Goal: Find specific page/section: Find specific page/section

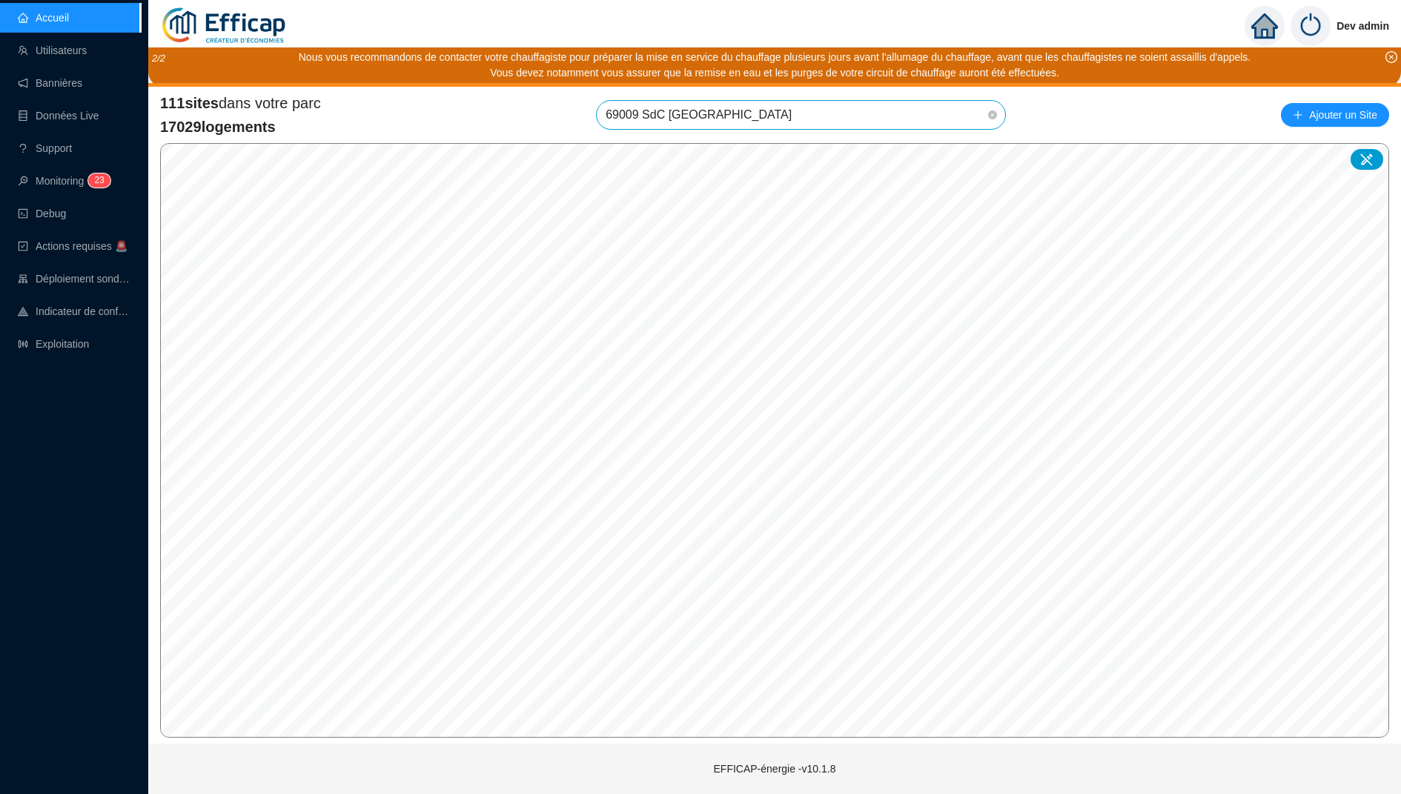
click at [1109, 107] on div "111 sites dans votre parc 17029 logements 69009 SdC Balmont Ouest 69009 SdC Bal…" at bounding box center [774, 115] width 1229 height 44
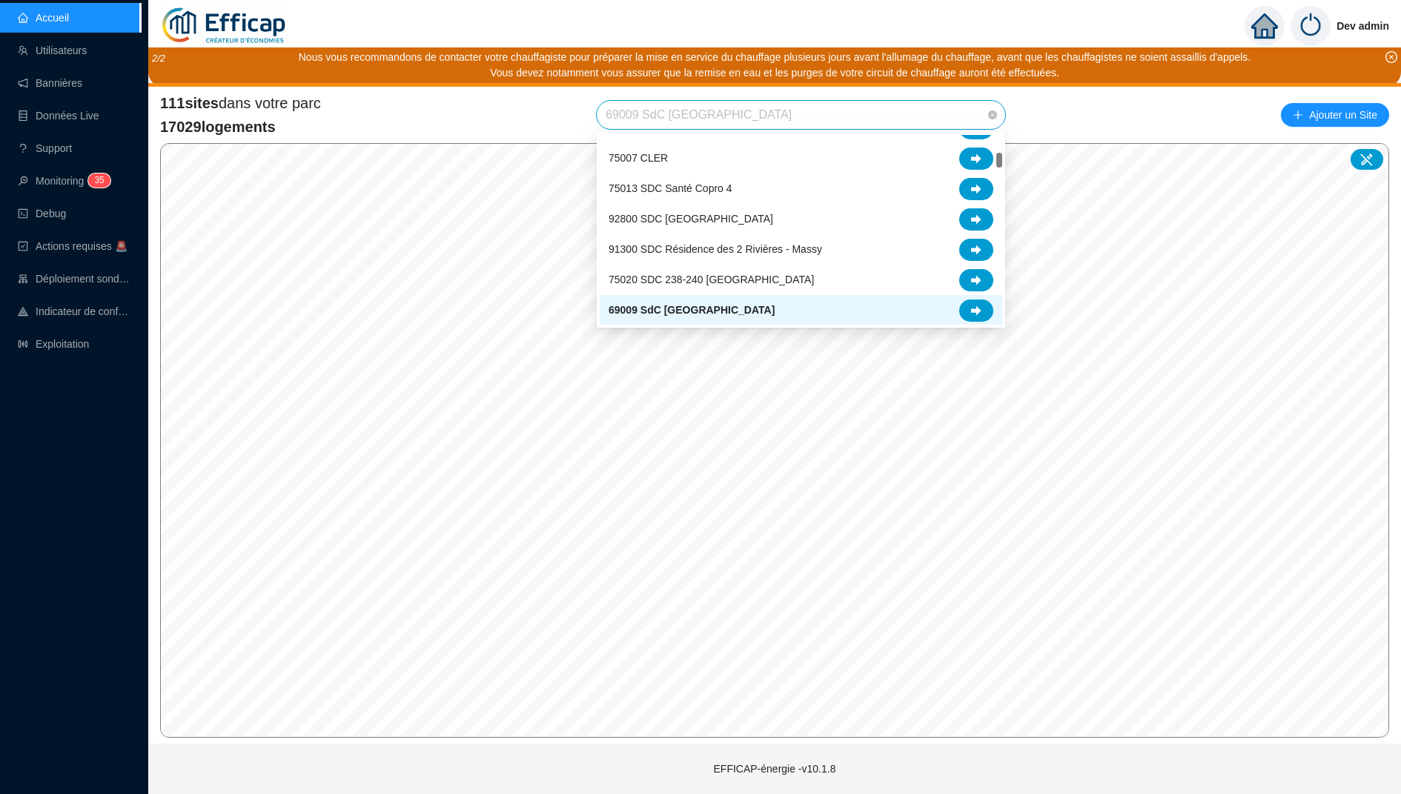
drag, startPoint x: 801, startPoint y: 115, endPoint x: 566, endPoint y: 114, distance: 235.0
click at [566, 114] on div "111 sites dans votre parc 17029 logements 69009 SdC Balmont Ouest Ajouter un Si…" at bounding box center [774, 115] width 1229 height 44
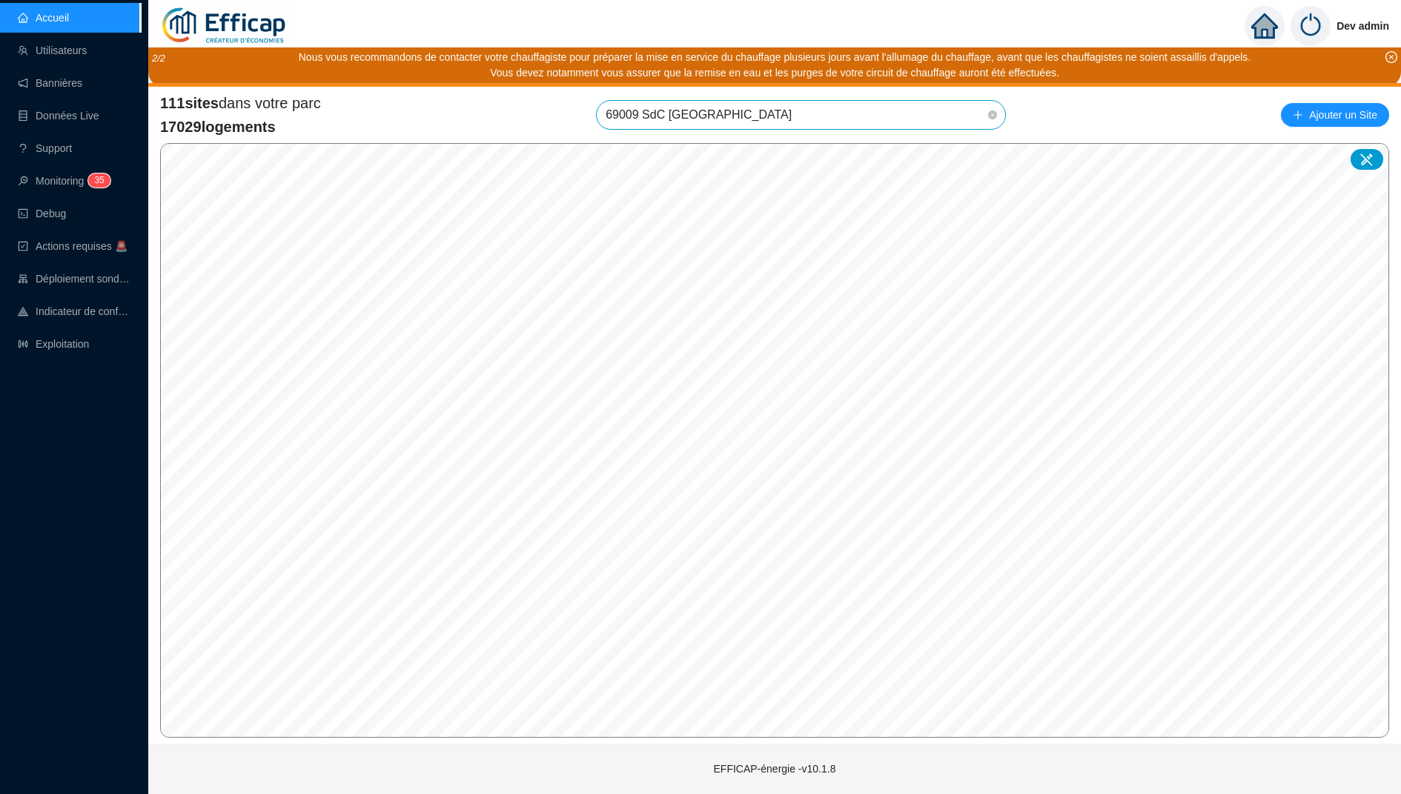
click at [916, 102] on span "69009 SdC Balmont Ouest" at bounding box center [801, 115] width 391 height 28
click at [810, 109] on input "search" at bounding box center [794, 115] width 377 height 28
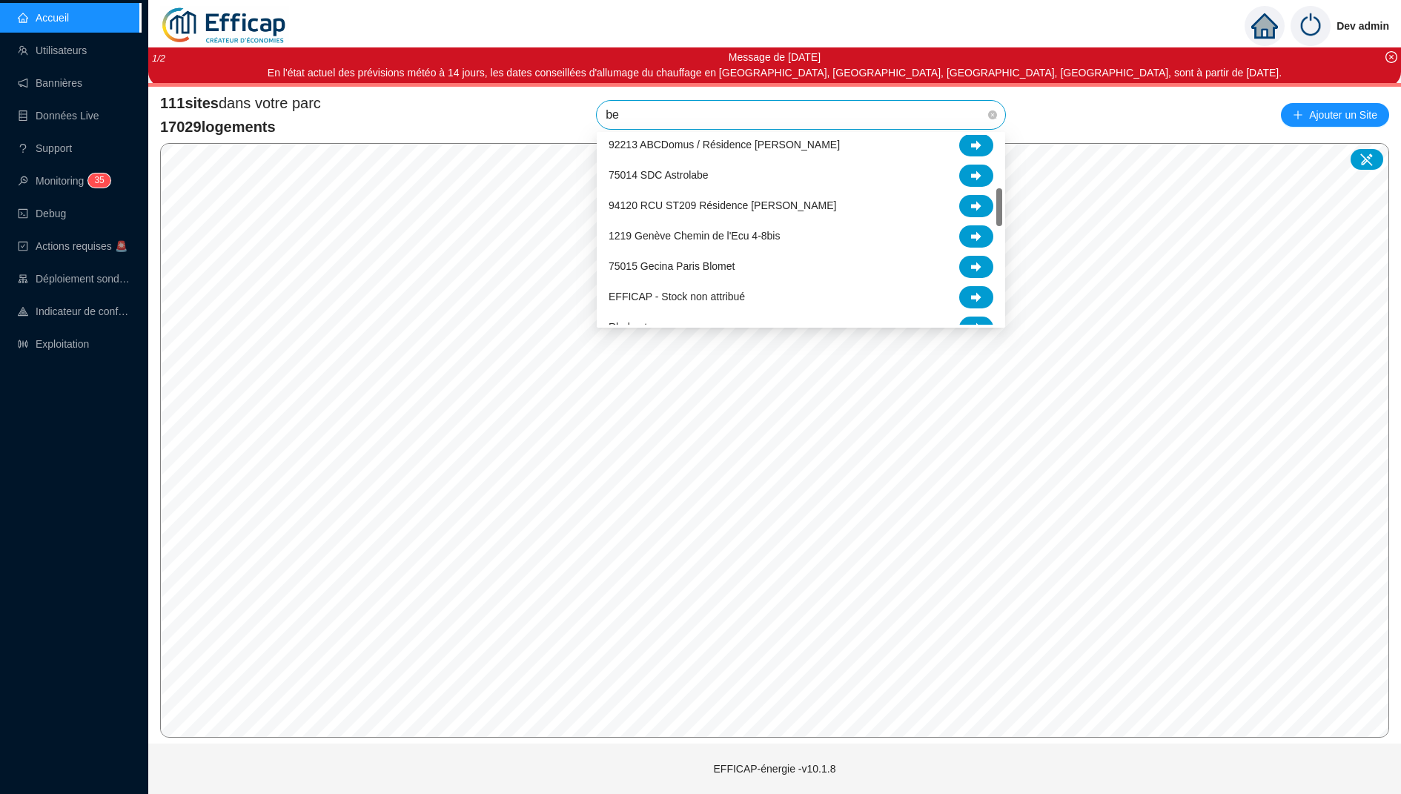
scroll to position [0, 0]
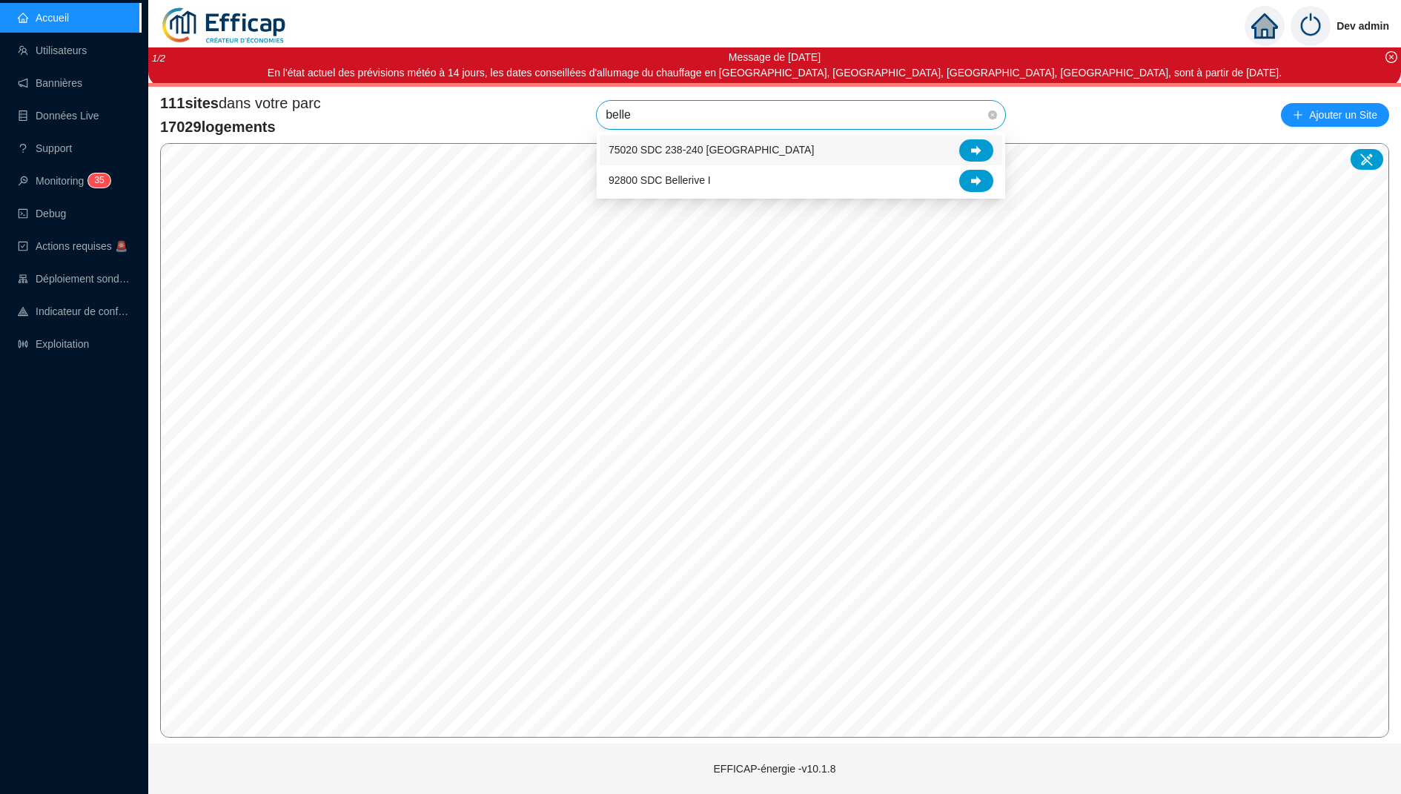
type input "beller"
click at [886, 165] on div "92800 SDC Bellerive I" at bounding box center [801, 150] width 403 height 30
click at [755, 117] on span "92800 SDC Bellerive I" at bounding box center [801, 115] width 391 height 28
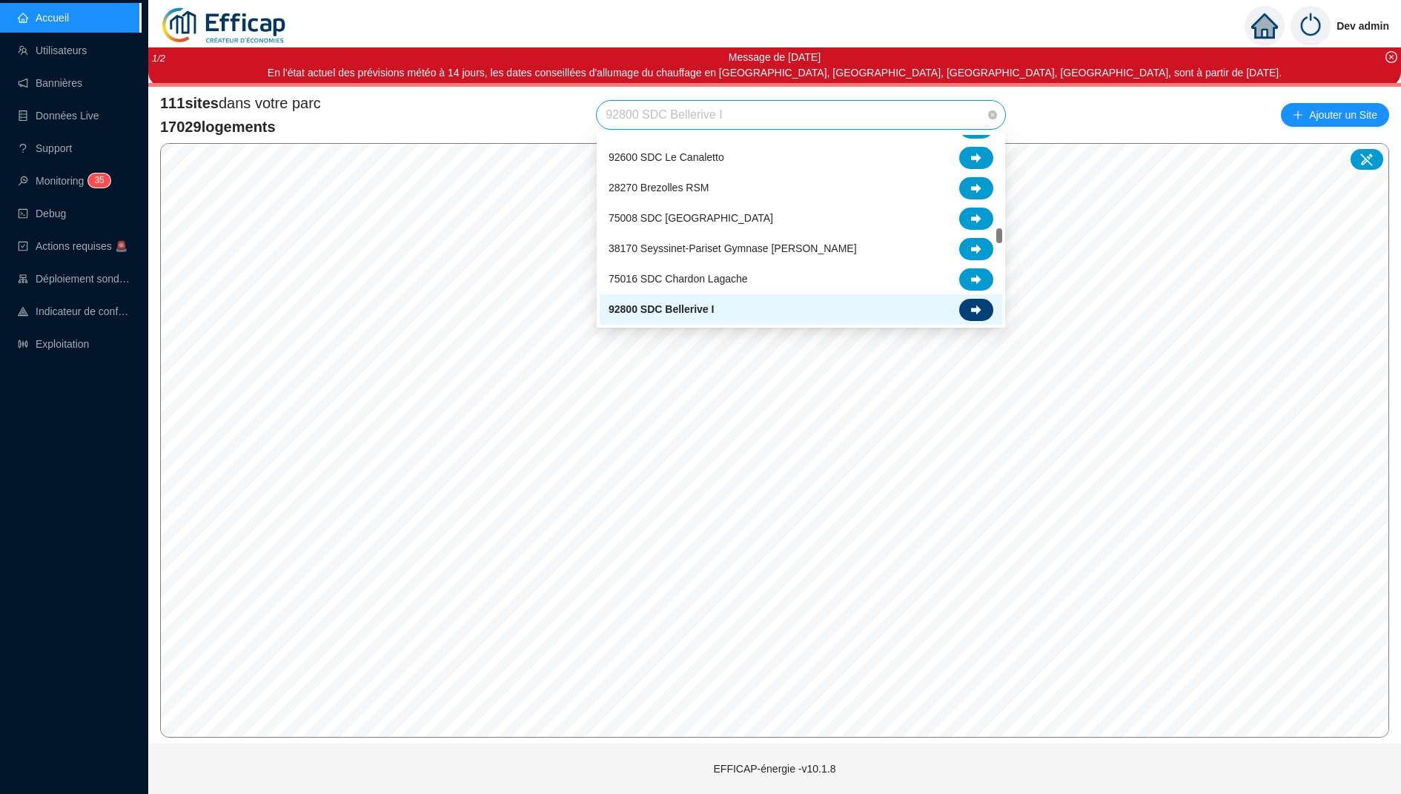
click at [978, 308] on icon at bounding box center [976, 310] width 10 height 10
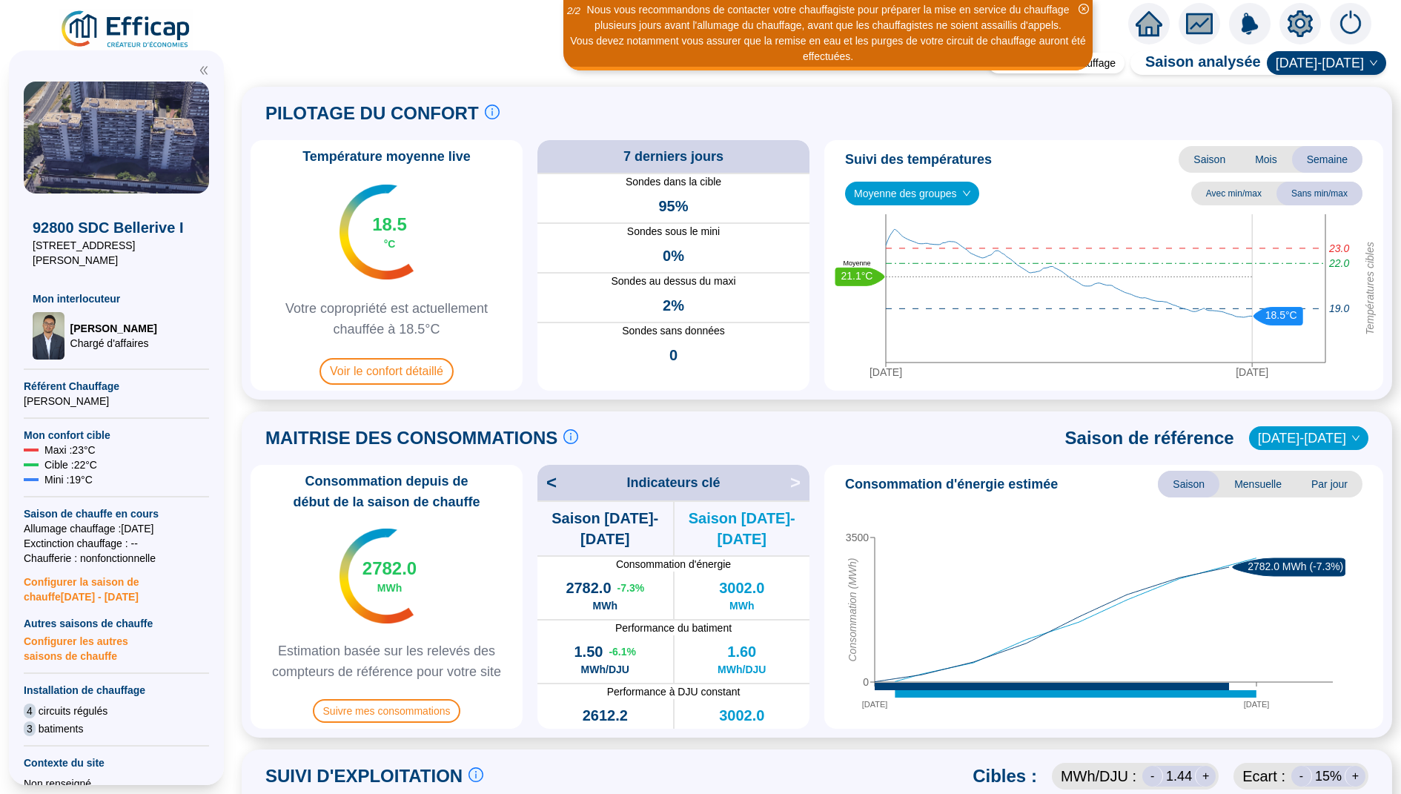
click at [950, 202] on span "Moyenne des groupes" at bounding box center [912, 193] width 116 height 22
click at [928, 250] on div "REFERENCE EFFICAP - Sud (22 sondes)" at bounding box center [913, 247] width 113 height 16
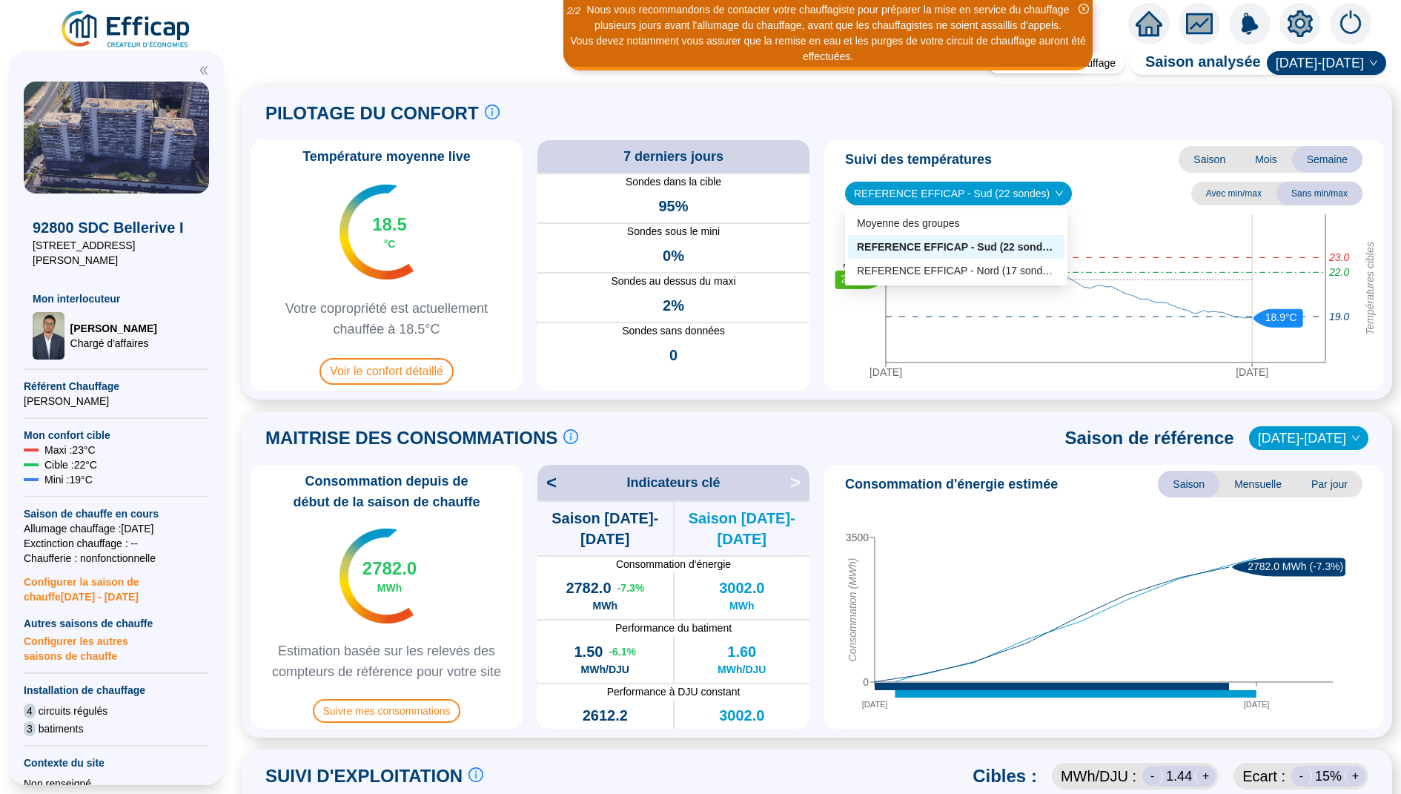
click at [933, 182] on span "REFERENCE EFFICAP - Sud (22 sondes)" at bounding box center [958, 193] width 209 height 22
click at [932, 265] on div "REFERENCE EFFICAP - Nord (17 sondes)" at bounding box center [956, 271] width 199 height 16
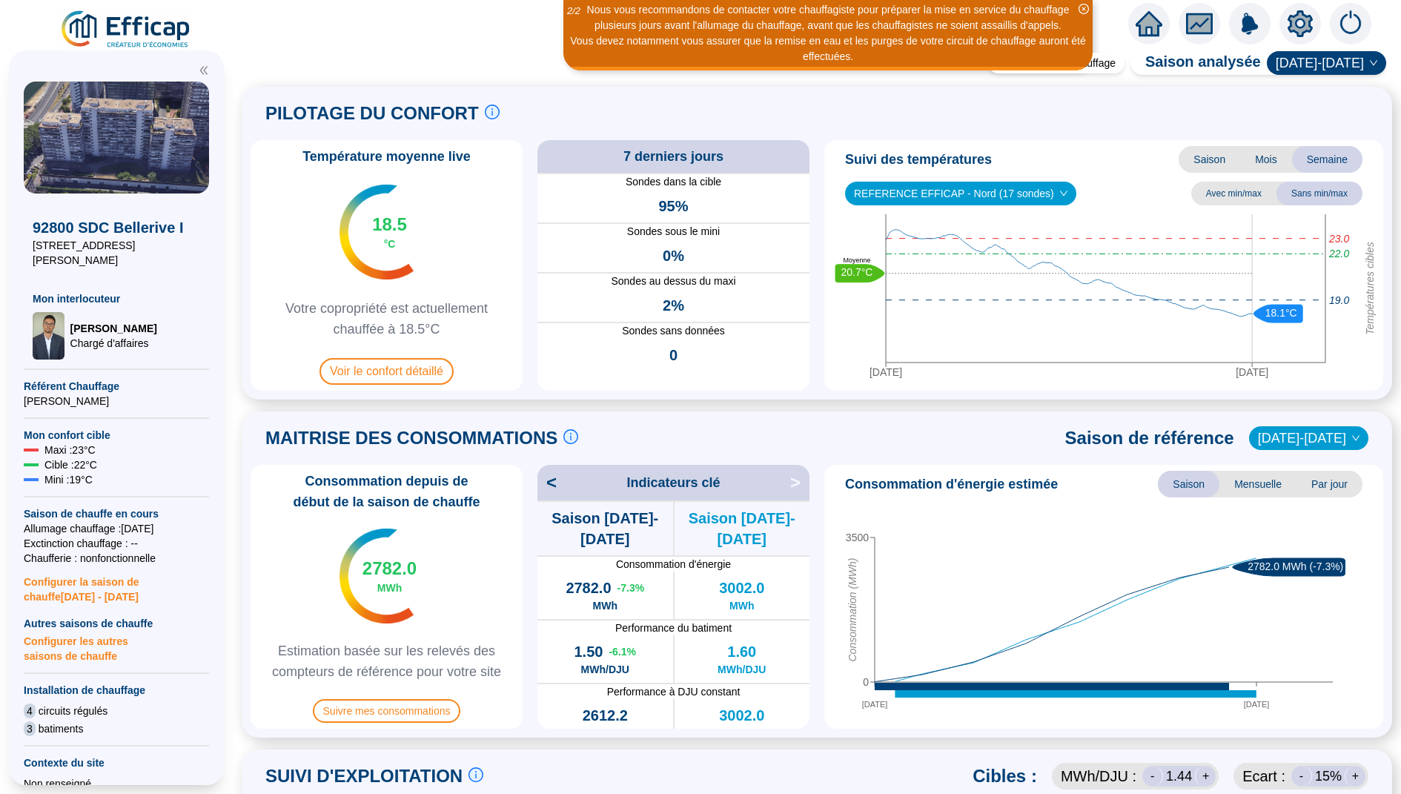
click at [1143, 22] on icon "home" at bounding box center [1149, 23] width 27 height 21
